Goal: Task Accomplishment & Management: Manage account settings

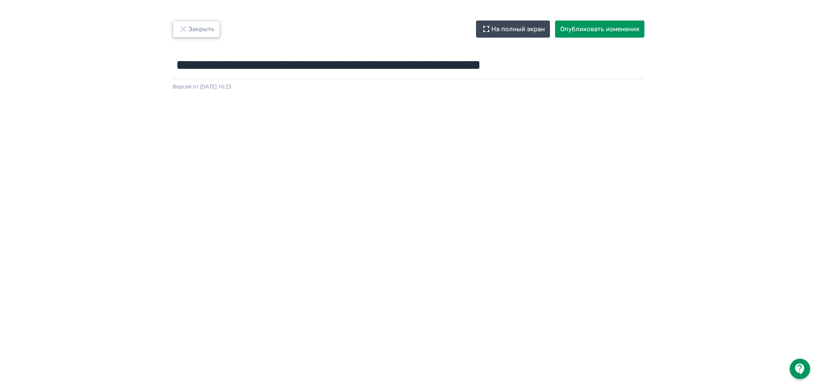
click at [190, 27] on button "Закрыть" at bounding box center [196, 28] width 47 height 17
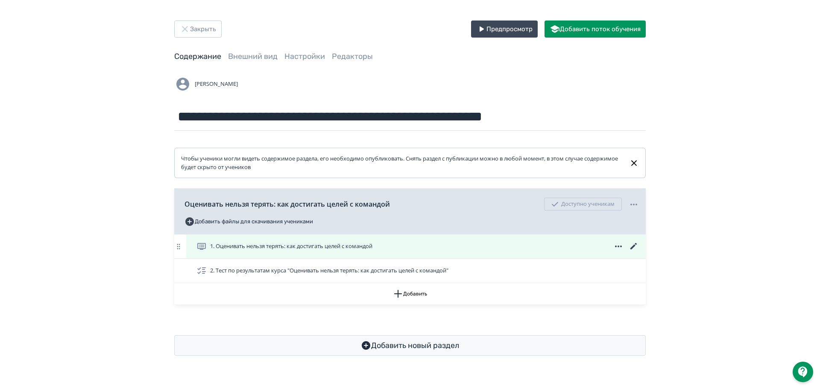
click at [246, 248] on span "1. Оценивать нельзя терять: как достигать целей с командой" at bounding box center [291, 246] width 162 height 9
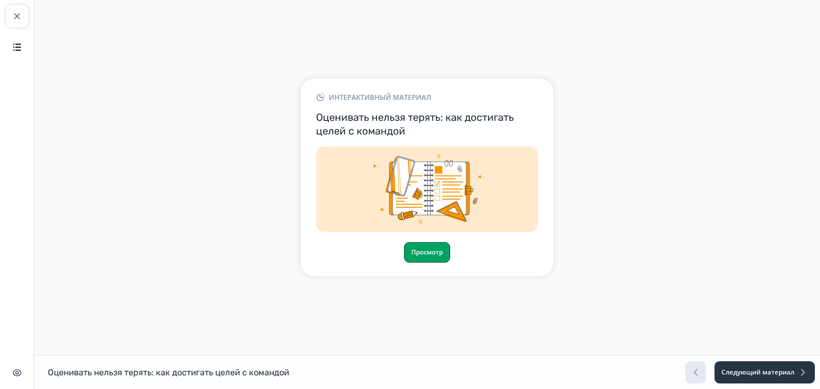
click at [431, 262] on button "Просмотр" at bounding box center [427, 252] width 46 height 20
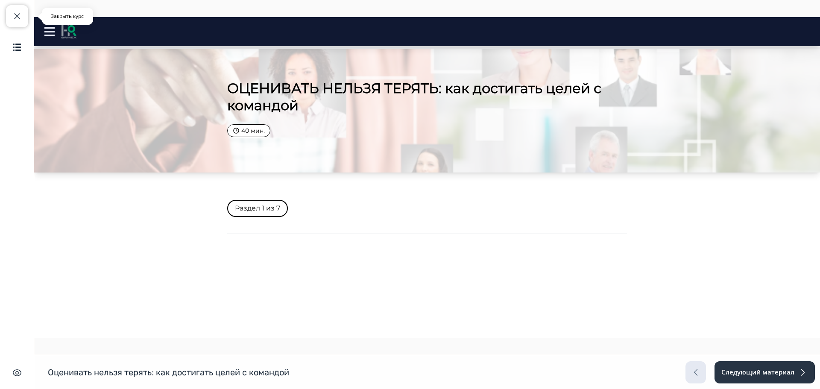
click at [20, 15] on span "button" at bounding box center [17, 16] width 10 height 10
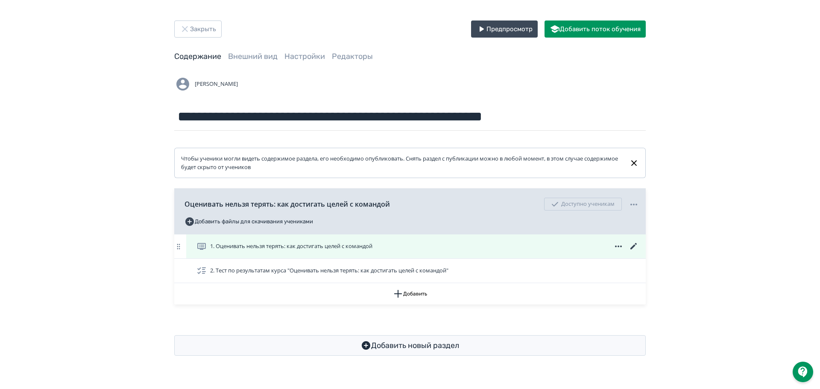
click at [635, 247] on icon at bounding box center [634, 246] width 10 height 10
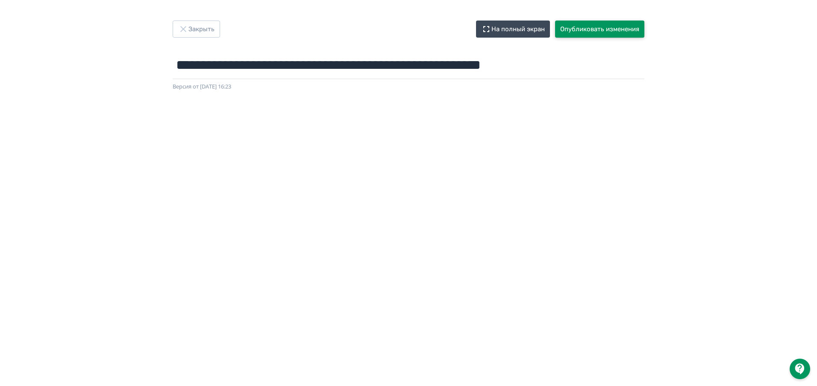
click at [596, 31] on button "Опубликовать изменения" at bounding box center [599, 28] width 89 height 17
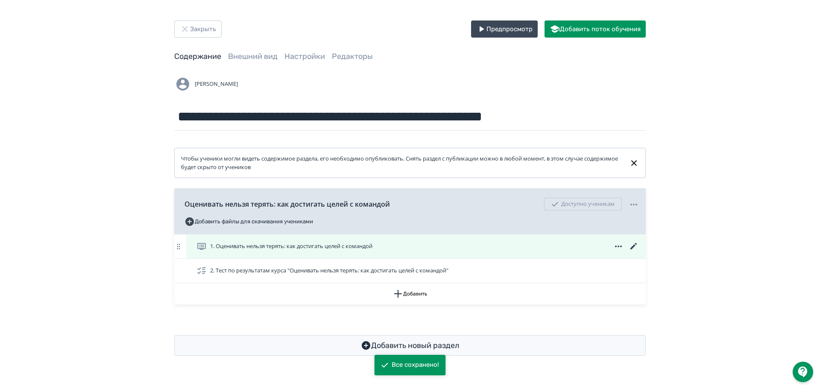
click at [257, 246] on span "1. Оценивать нельзя терять: как достигать целей с командой" at bounding box center [291, 246] width 162 height 9
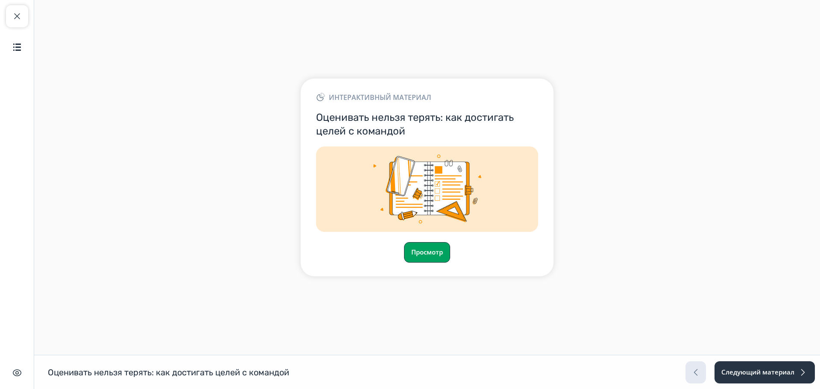
click at [426, 246] on button "Просмотр" at bounding box center [427, 252] width 46 height 20
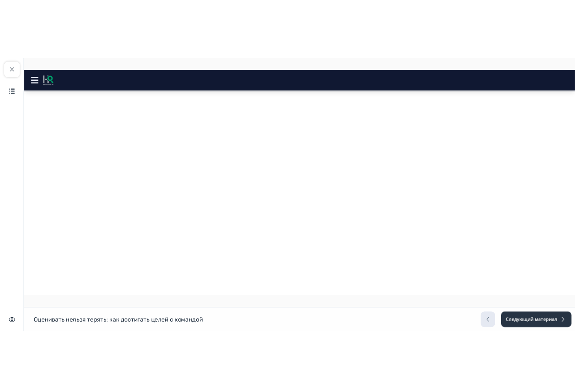
scroll to position [342, 0]
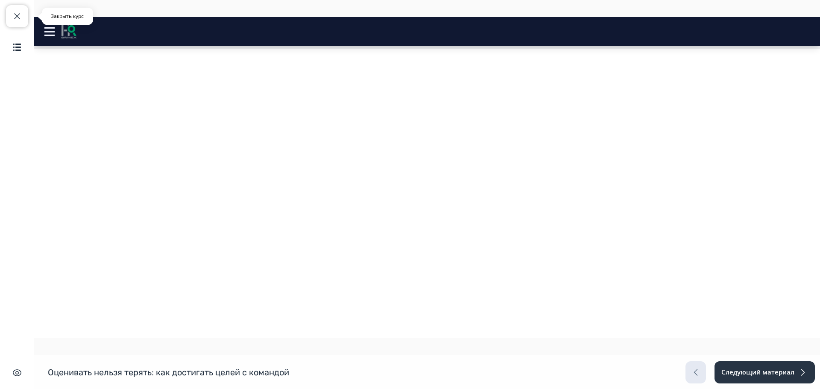
click at [20, 19] on span "button" at bounding box center [17, 16] width 10 height 10
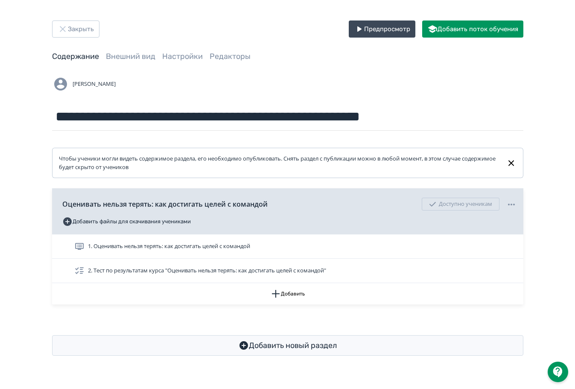
click at [139, 243] on span "1. Оценивать нельзя терять: как достигать целей с командой" at bounding box center [169, 246] width 162 height 9
click at [139, 243] on div "**********" at bounding box center [287, 194] width 575 height 389
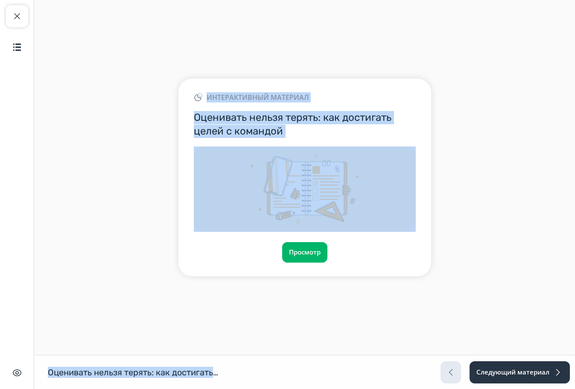
click at [515, 225] on div "Интерактивный материал Оценивать нельзя терять: как достигать целей с командой …" at bounding box center [304, 176] width 541 height 231
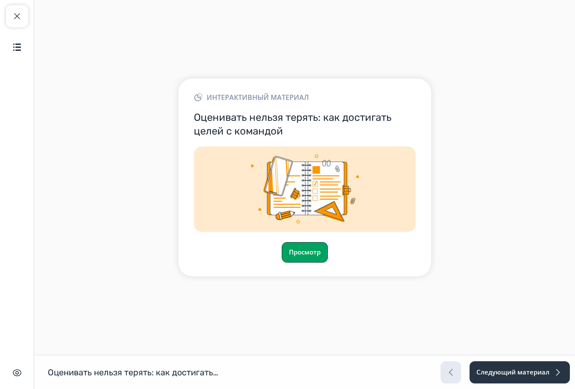
click at [290, 244] on button "Просмотр" at bounding box center [305, 252] width 46 height 20
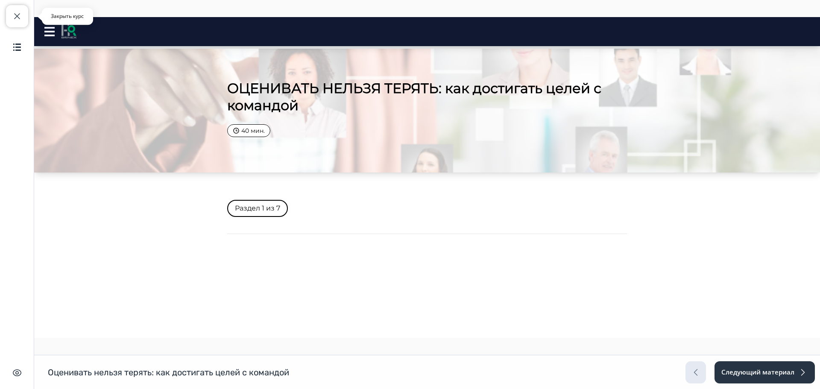
click at [19, 16] on span "button" at bounding box center [17, 16] width 10 height 10
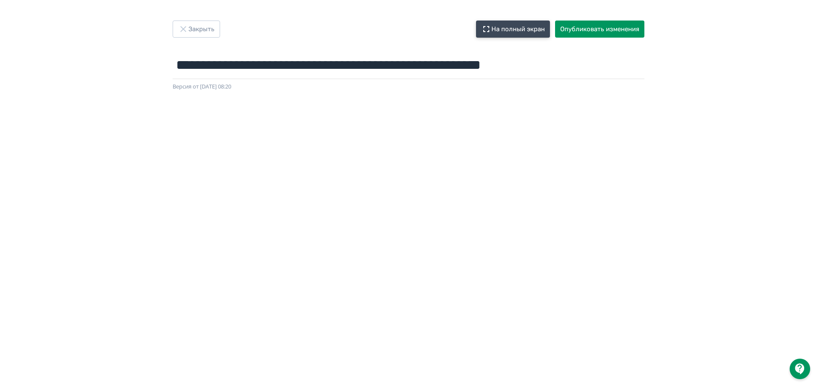
click at [415, 27] on button "На полный экран" at bounding box center [513, 28] width 74 height 17
click at [415, 25] on button "Опубликовать изменения" at bounding box center [599, 28] width 89 height 17
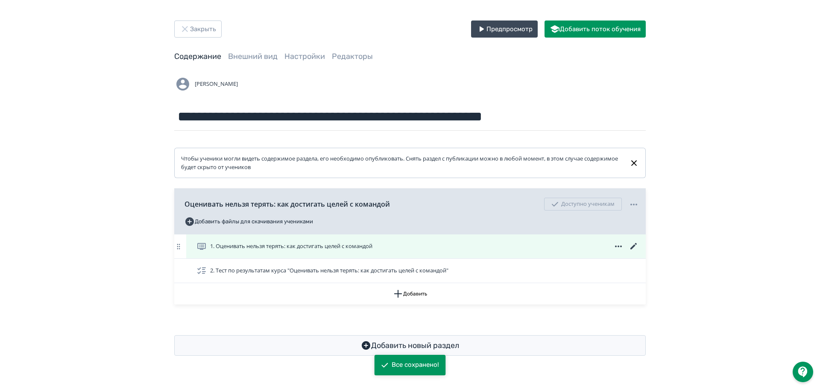
click at [229, 249] on span "1. Оценивать нельзя терять: как достигать целей с командой" at bounding box center [291, 246] width 162 height 9
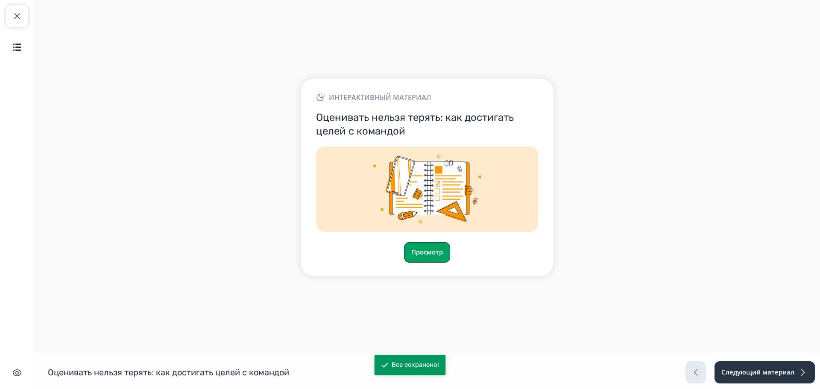
click at [404, 257] on button "Просмотр" at bounding box center [427, 252] width 46 height 20
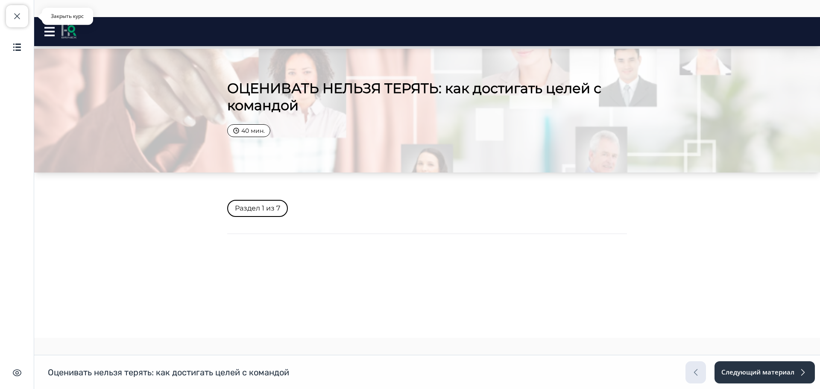
drag, startPoint x: 17, startPoint y: 14, endPoint x: 77, endPoint y: 21, distance: 60.7
click at [17, 14] on span "button" at bounding box center [17, 16] width 10 height 10
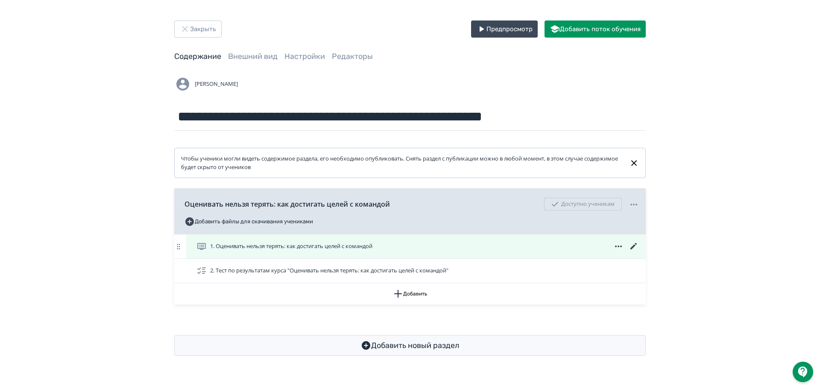
click at [415, 247] on icon at bounding box center [634, 246] width 10 height 10
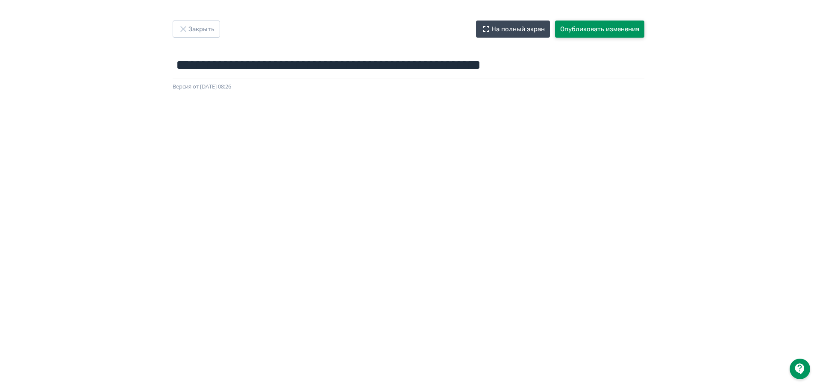
click at [415, 27] on button "Опубликовать изменения" at bounding box center [599, 28] width 89 height 17
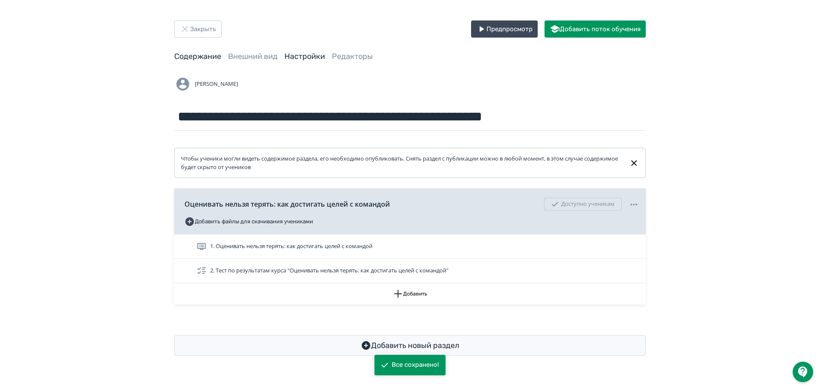
click at [296, 59] on link "Настройки" at bounding box center [304, 56] width 41 height 9
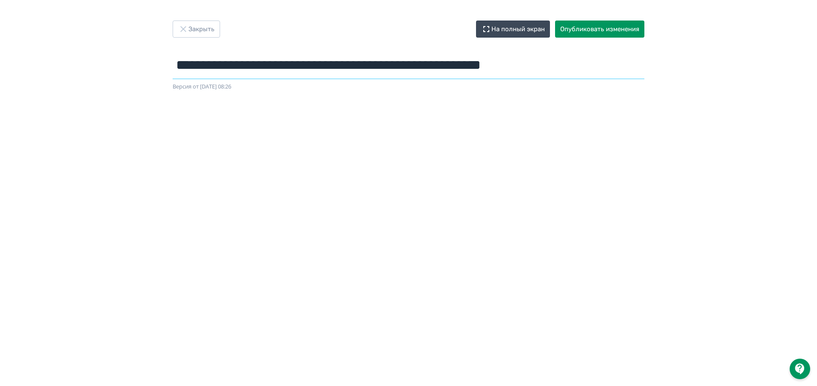
click at [341, 68] on input "**********" at bounding box center [408, 65] width 471 height 28
click at [194, 28] on button "Закрыть" at bounding box center [196, 28] width 47 height 17
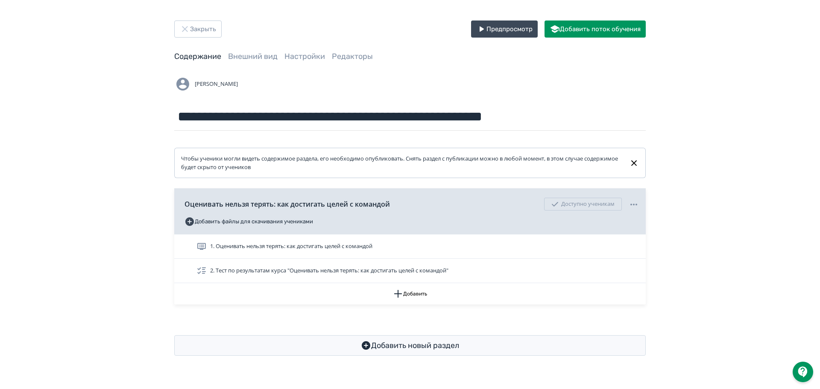
drag, startPoint x: 184, startPoint y: 18, endPoint x: 187, endPoint y: 29, distance: 11.5
click at [184, 18] on div "**********" at bounding box center [410, 188] width 820 height 376
click at [187, 29] on icon "button" at bounding box center [185, 29] width 10 height 10
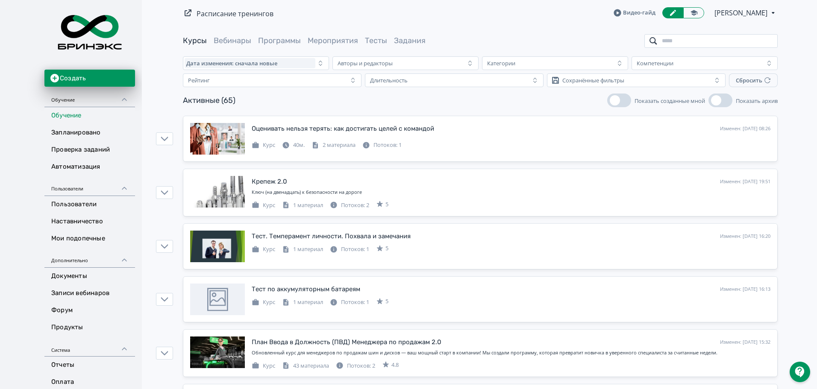
click at [729, 41] on input "search" at bounding box center [710, 41] width 133 height 14
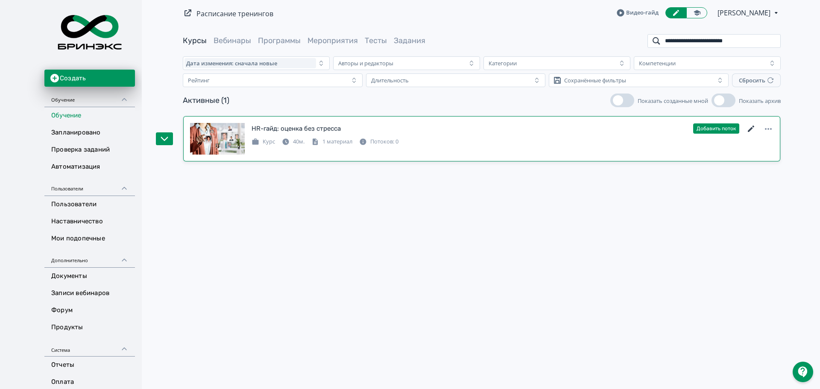
type input "**********"
click at [750, 128] on icon at bounding box center [751, 129] width 10 height 10
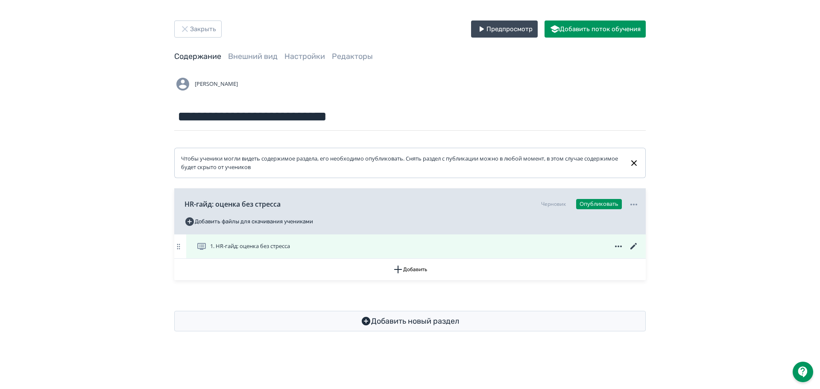
click at [241, 246] on span "1. HR-гайд: оценка без стресса" at bounding box center [250, 246] width 80 height 9
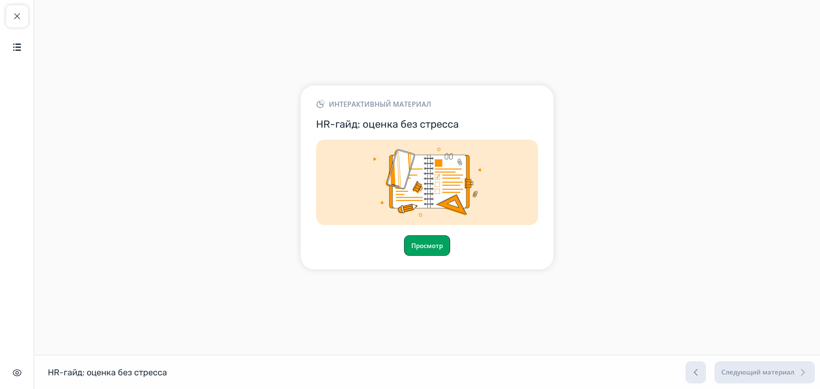
click at [428, 241] on button "Просмотр" at bounding box center [427, 245] width 46 height 20
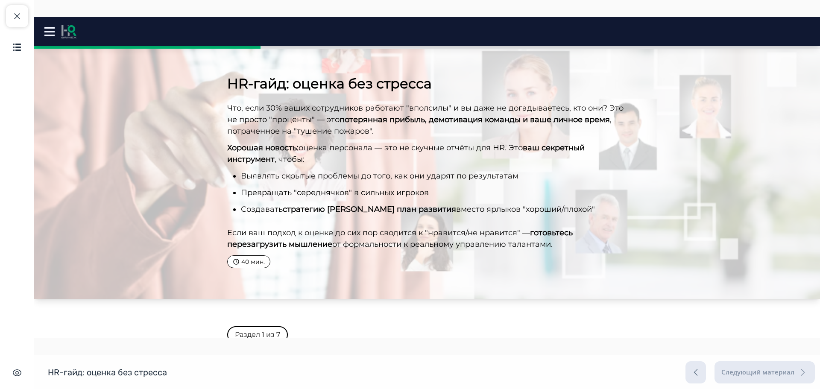
drag, startPoint x: 817, startPoint y: 183, endPoint x: 824, endPoint y: 29, distance: 153.9
click at [13, 17] on span "button" at bounding box center [17, 16] width 10 height 10
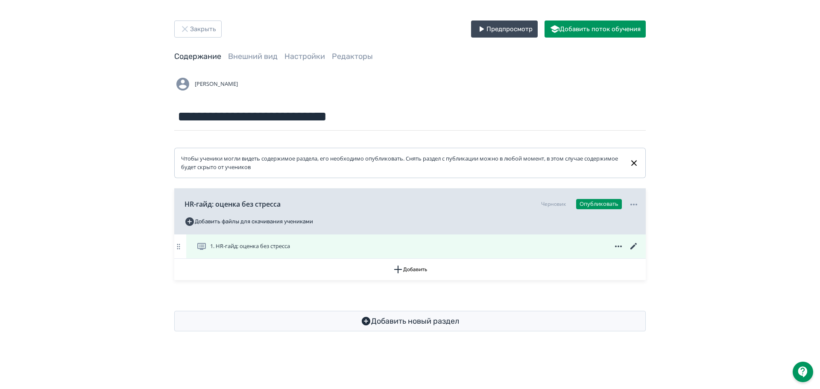
click at [635, 245] on icon at bounding box center [634, 246] width 10 height 10
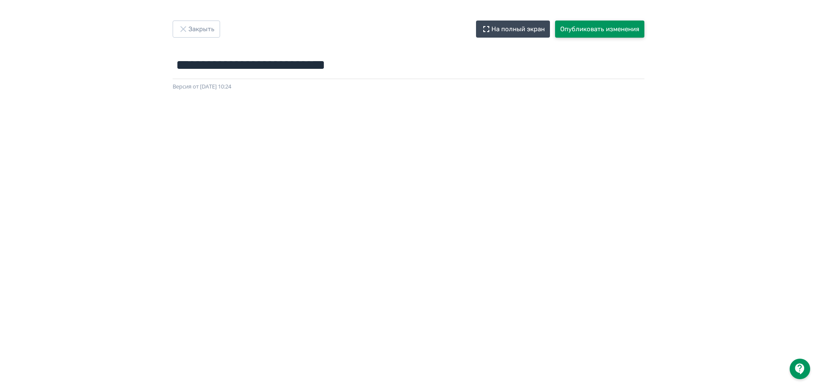
click at [603, 28] on button "Опубликовать изменения" at bounding box center [599, 28] width 89 height 17
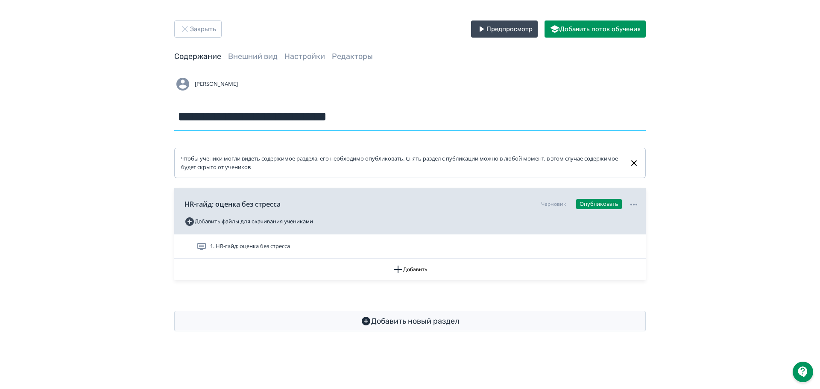
drag, startPoint x: 268, startPoint y: 122, endPoint x: 103, endPoint y: 123, distance: 164.8
click at [103, 123] on div "**********" at bounding box center [410, 176] width 820 height 352
click at [596, 202] on button "Опубликовать" at bounding box center [599, 204] width 46 height 10
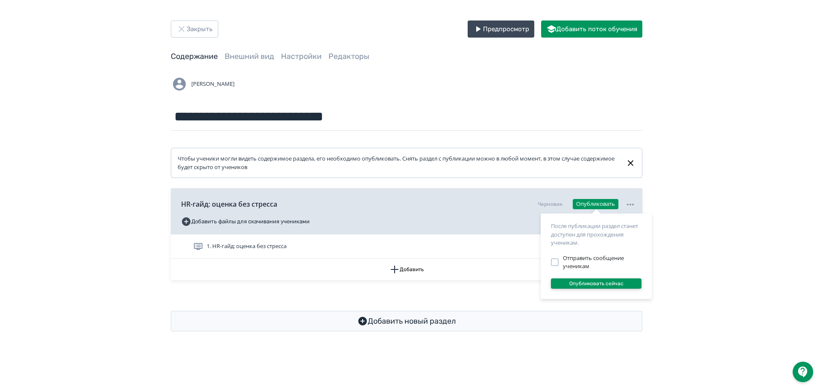
click at [585, 285] on button "Опубликовать сейчас" at bounding box center [596, 283] width 91 height 10
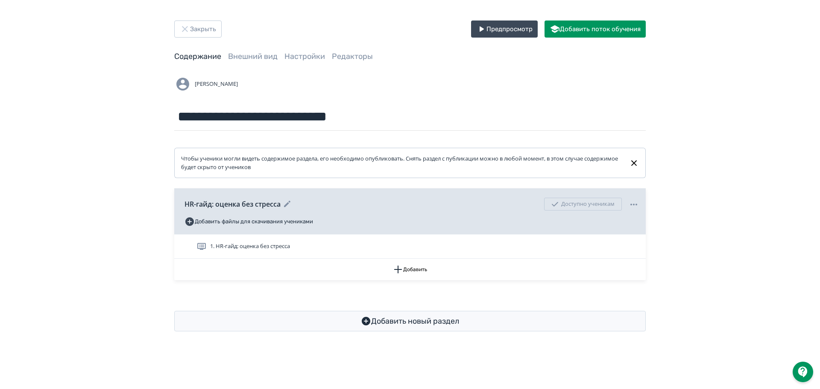
click at [632, 203] on icon at bounding box center [634, 204] width 10 height 10
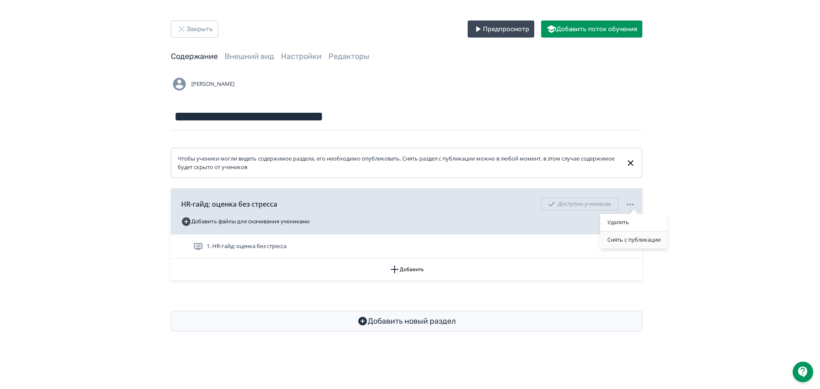
click at [621, 237] on div "Снять с публикации" at bounding box center [633, 239] width 67 height 17
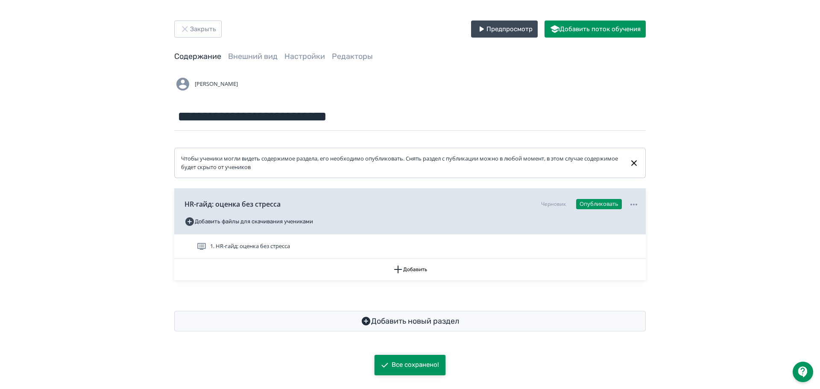
click at [706, 177] on div "**********" at bounding box center [410, 176] width 820 height 352
drag, startPoint x: 342, startPoint y: 118, endPoint x: 155, endPoint y: 115, distance: 187.1
click at [155, 115] on div "**********" at bounding box center [410, 175] width 512 height 311
click at [185, 24] on icon "button" at bounding box center [185, 29] width 10 height 10
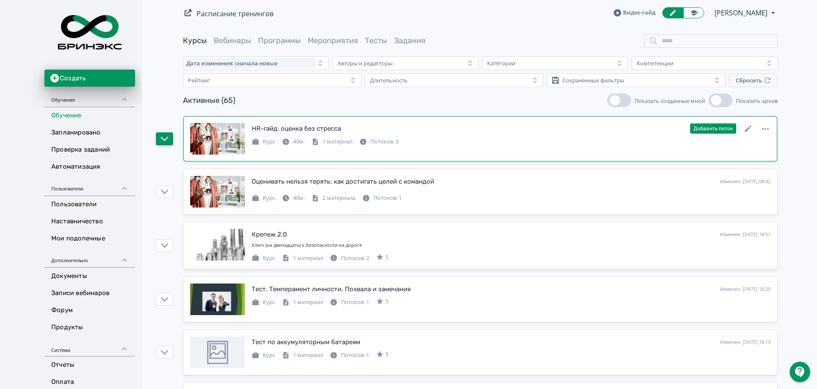
click at [164, 139] on icon "button" at bounding box center [165, 139] width 8 height 8
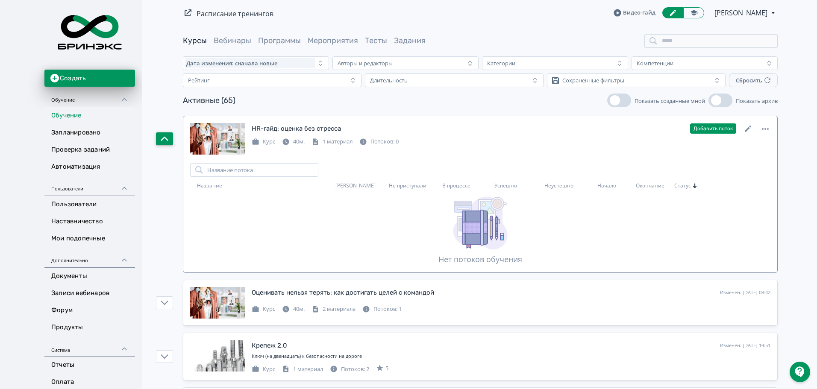
click at [164, 139] on icon "button" at bounding box center [165, 139] width 8 height 8
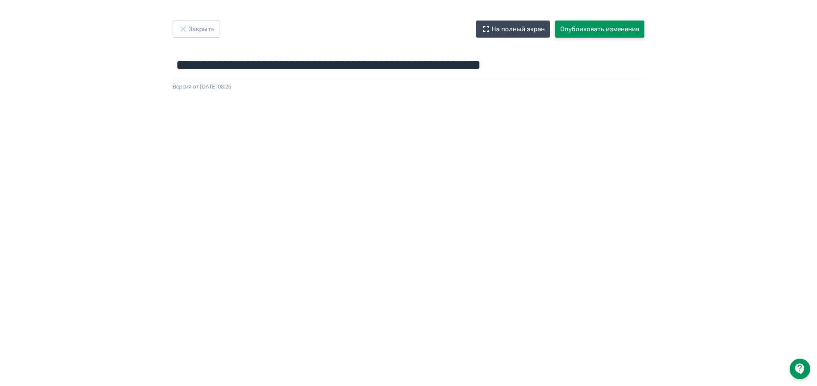
click at [592, 26] on button "Опубликовать изменения" at bounding box center [599, 28] width 89 height 17
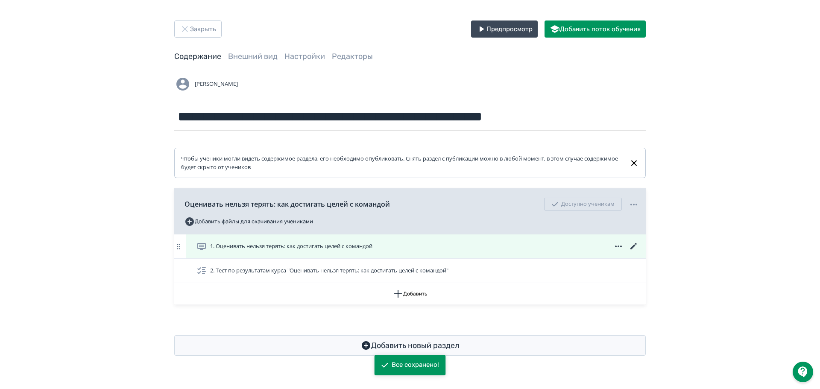
click at [298, 243] on span "1. Оценивать нельзя терять: как достигать целей с командой" at bounding box center [291, 246] width 162 height 9
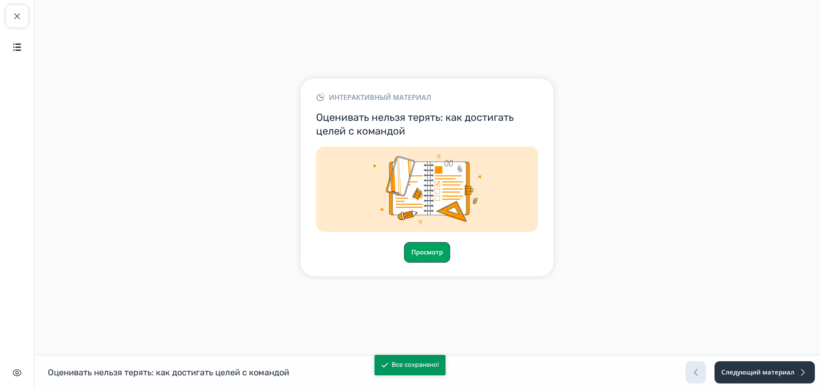
click at [427, 254] on button "Просмотр" at bounding box center [427, 252] width 46 height 20
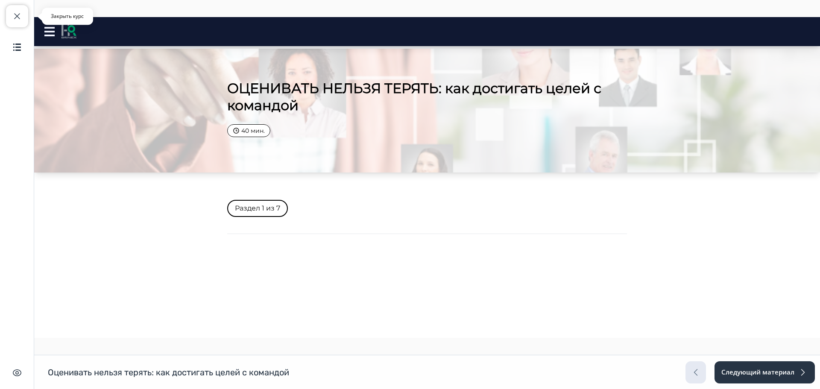
click at [15, 13] on span "button" at bounding box center [17, 16] width 10 height 10
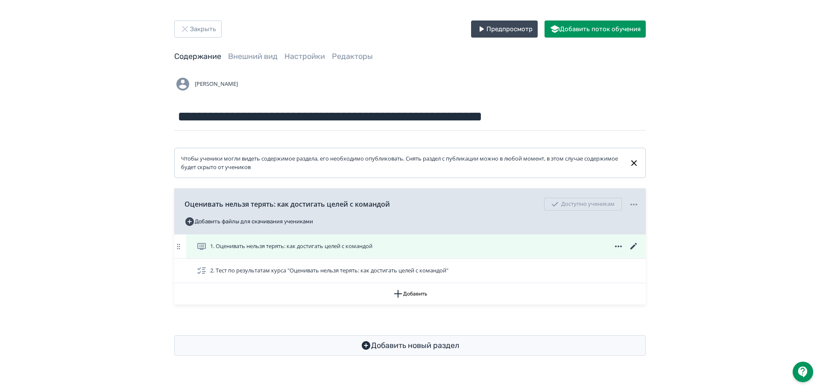
click at [289, 247] on span "1. Оценивать нельзя терять: как достигать целей с командой" at bounding box center [291, 246] width 162 height 9
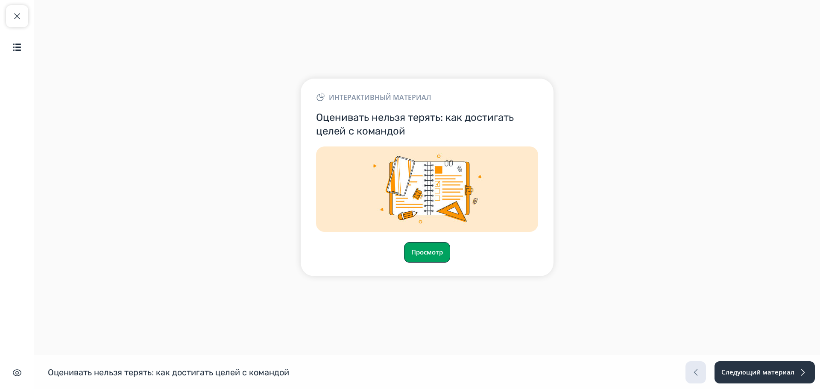
click at [428, 253] on button "Просмотр" at bounding box center [427, 252] width 46 height 20
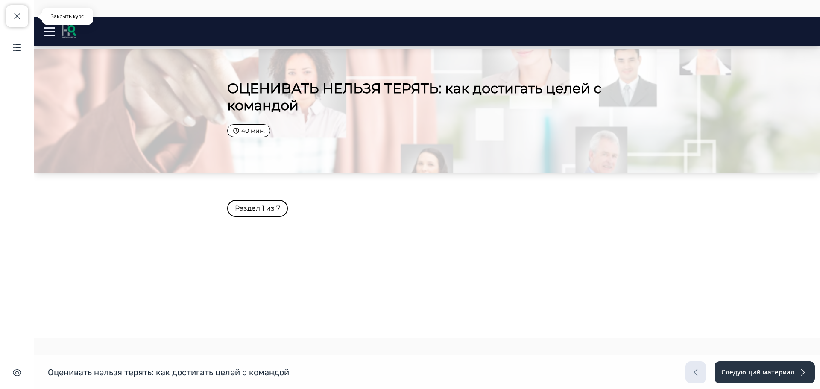
click at [17, 17] on span "button" at bounding box center [17, 16] width 10 height 10
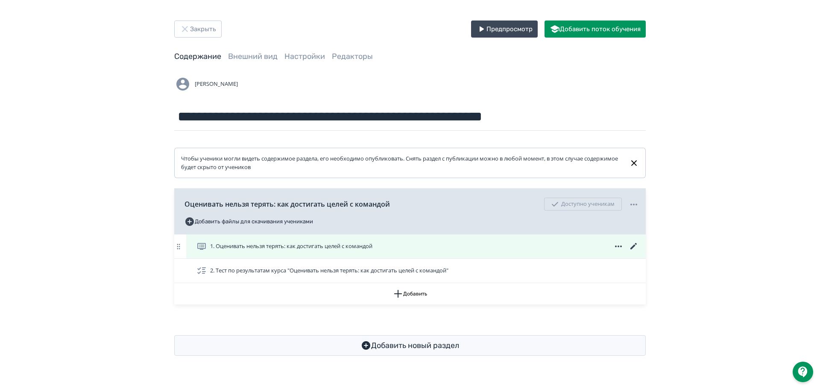
click at [632, 246] on icon at bounding box center [634, 246] width 10 height 10
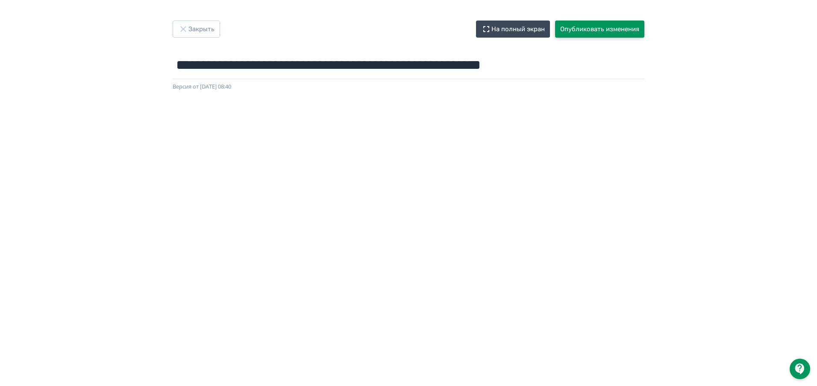
click at [578, 27] on button "Опубликовать изменения" at bounding box center [599, 28] width 89 height 17
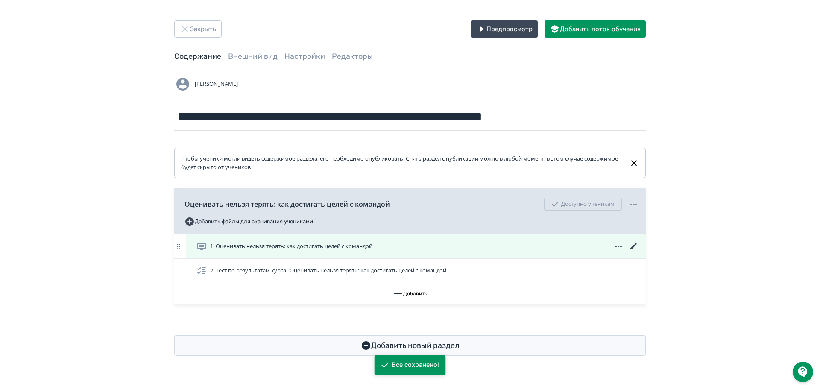
click at [253, 245] on span "1. Оценивать нельзя терять: как достигать целей с командой" at bounding box center [291, 246] width 162 height 9
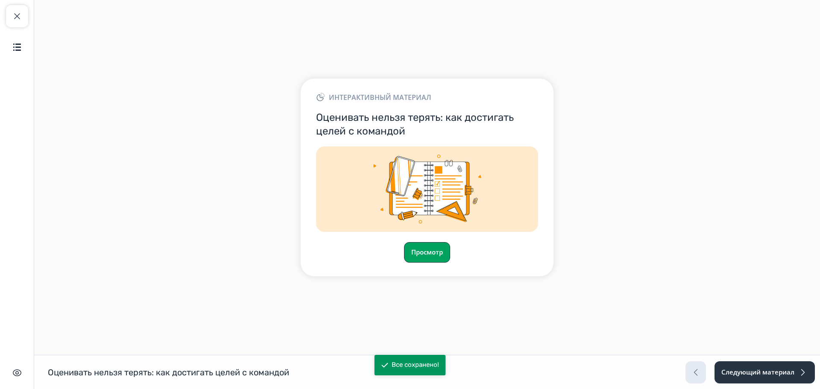
click at [425, 253] on button "Просмотр" at bounding box center [427, 252] width 46 height 20
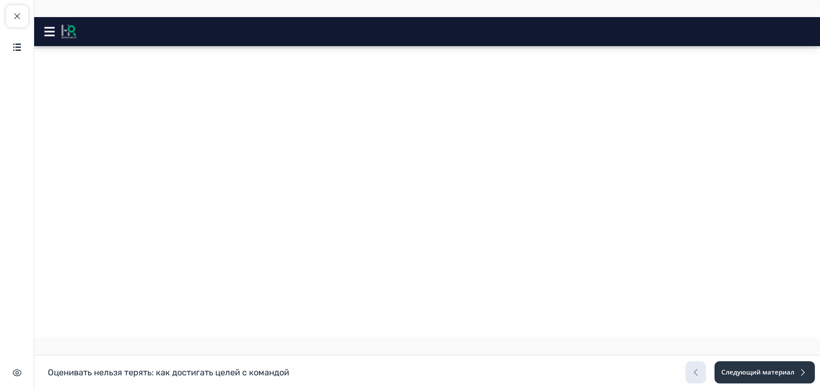
scroll to position [2507, 0]
drag, startPoint x: 819, startPoint y: 263, endPoint x: 576, endPoint y: 359, distance: 260.9
click at [457, 293] on button "Продолжить" at bounding box center [457, 291] width 78 height 18
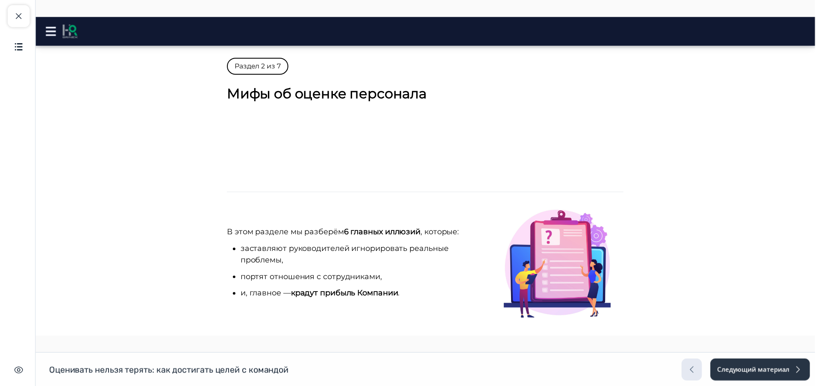
scroll to position [256, 0]
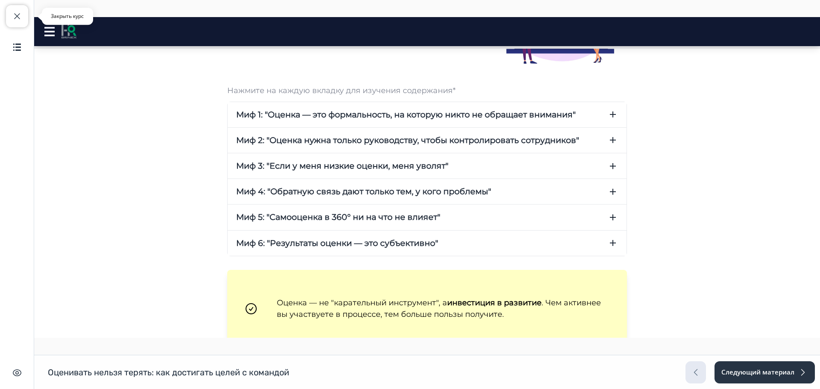
click at [25, 13] on button "Закрыть курс" at bounding box center [17, 16] width 22 height 22
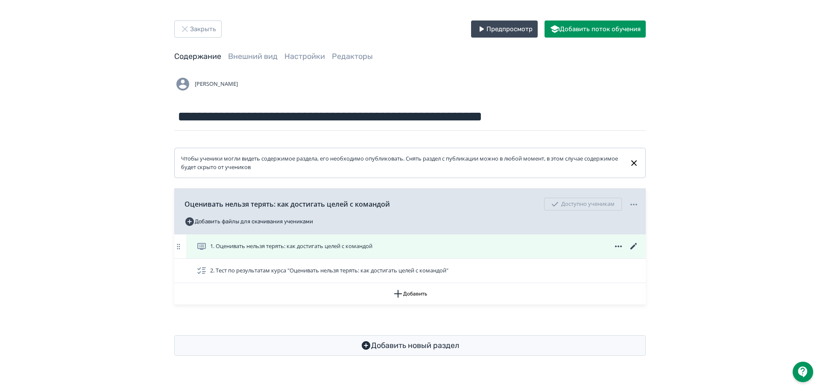
click at [637, 244] on icon at bounding box center [634, 246] width 10 height 10
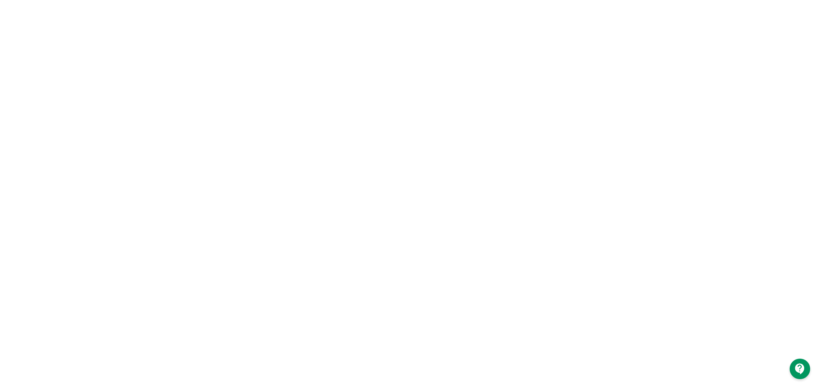
scroll to position [107, 0]
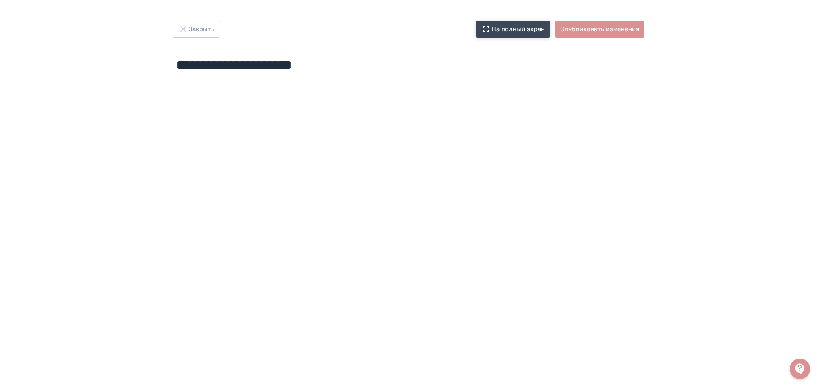
click at [484, 25] on icon "button" at bounding box center [486, 29] width 10 height 10
click at [174, 23] on button "Закрыть" at bounding box center [196, 28] width 47 height 17
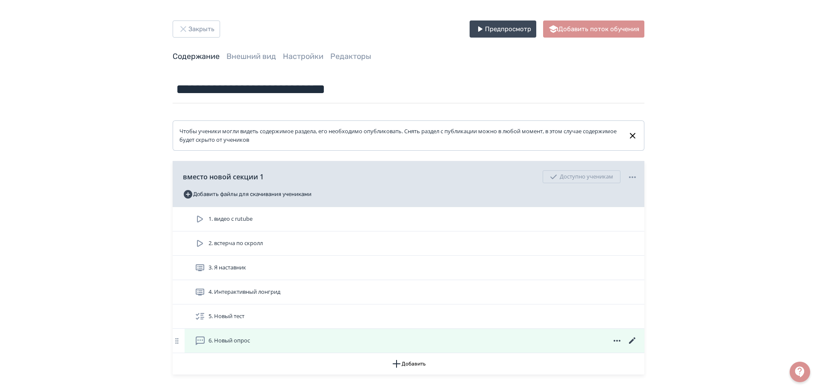
click at [234, 342] on span "6. Новый опрос" at bounding box center [228, 341] width 41 height 9
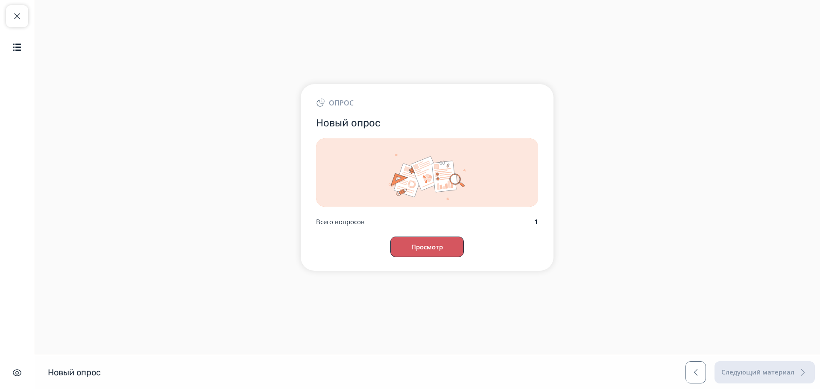
click at [434, 250] on button "Просмотр" at bounding box center [426, 247] width 73 height 20
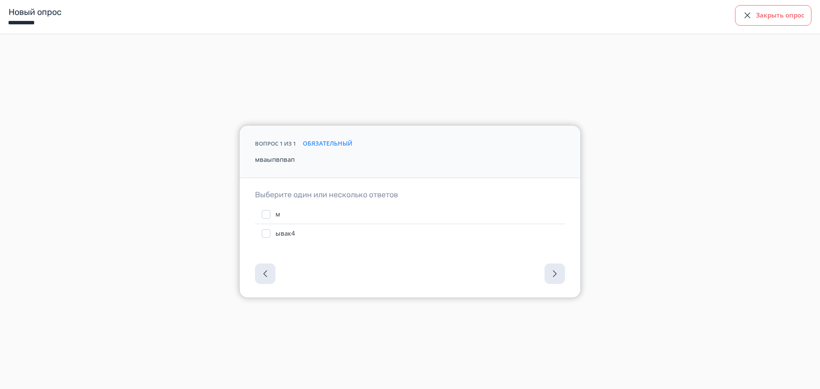
click at [777, 18] on button "Закрыть опрос" at bounding box center [773, 15] width 76 height 20
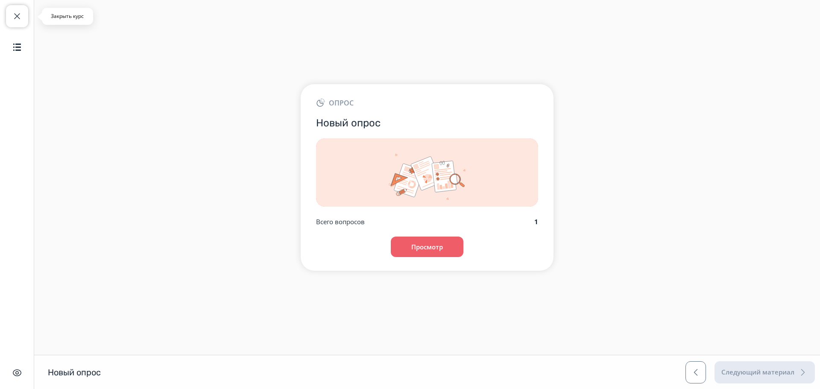
click at [11, 14] on button "Закрыть курс" at bounding box center [17, 16] width 22 height 22
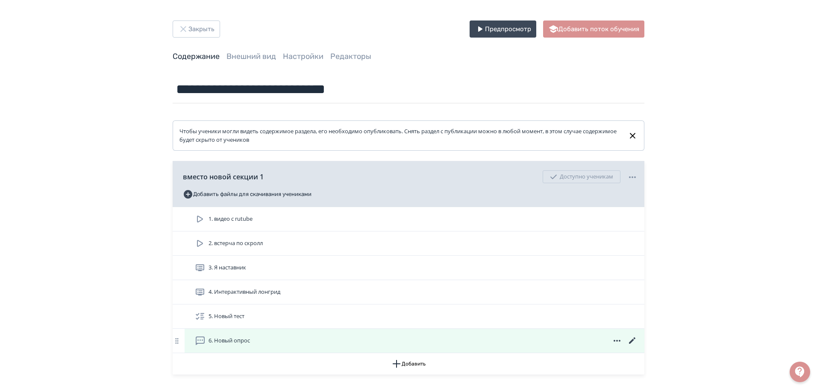
click at [237, 331] on div "6. Новый опрос" at bounding box center [414, 341] width 460 height 24
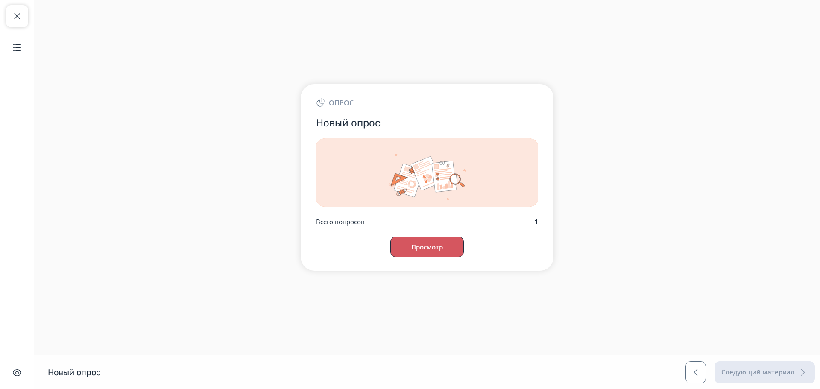
click at [441, 246] on button "Просмотр" at bounding box center [426, 247] width 73 height 20
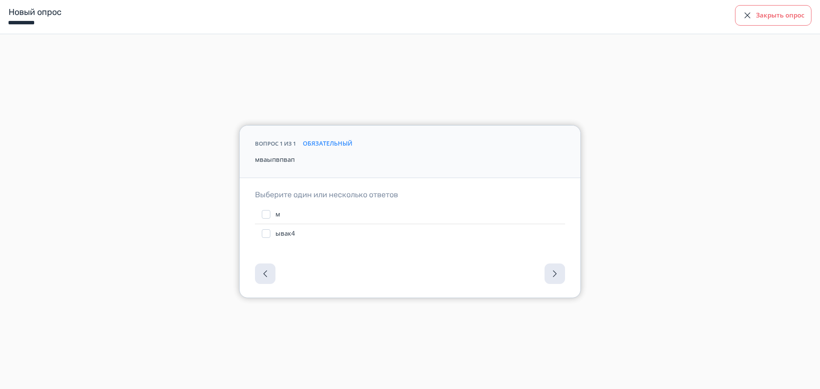
drag, startPoint x: 757, startPoint y: 17, endPoint x: 96, endPoint y: 20, distance: 661.1
click at [755, 17] on button "Закрыть опрос" at bounding box center [773, 15] width 76 height 20
